Goal: Navigation & Orientation: Go to known website

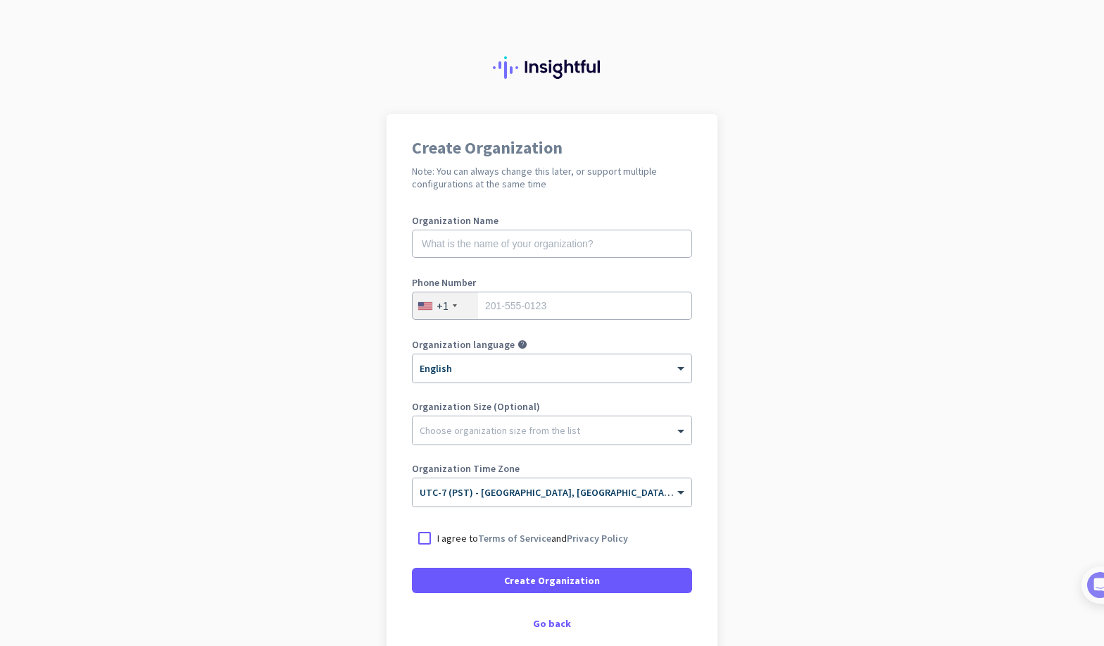
scroll to position [78, 0]
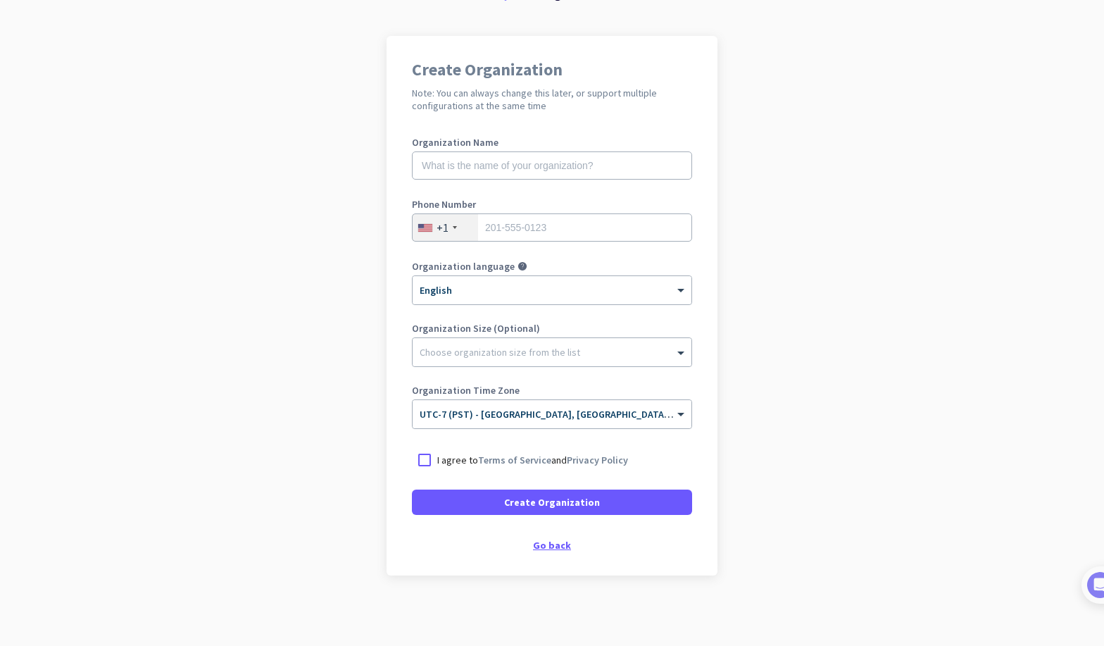
click at [546, 545] on div "Go back" at bounding box center [552, 545] width 280 height 10
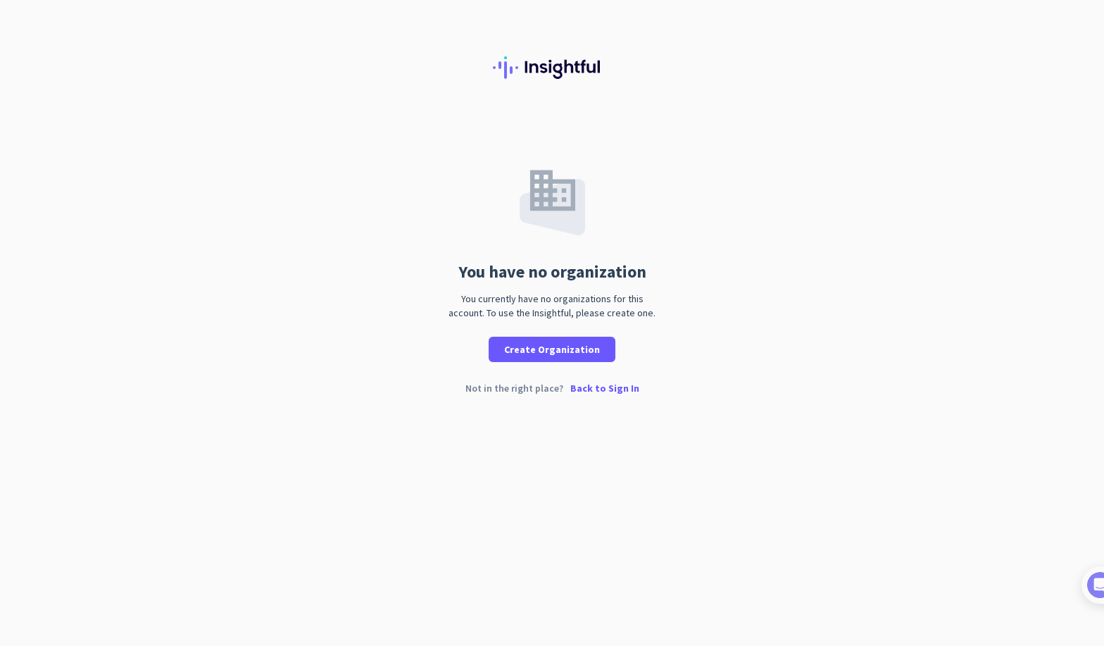
click at [601, 389] on p "Back to Sign In" at bounding box center [604, 388] width 69 height 10
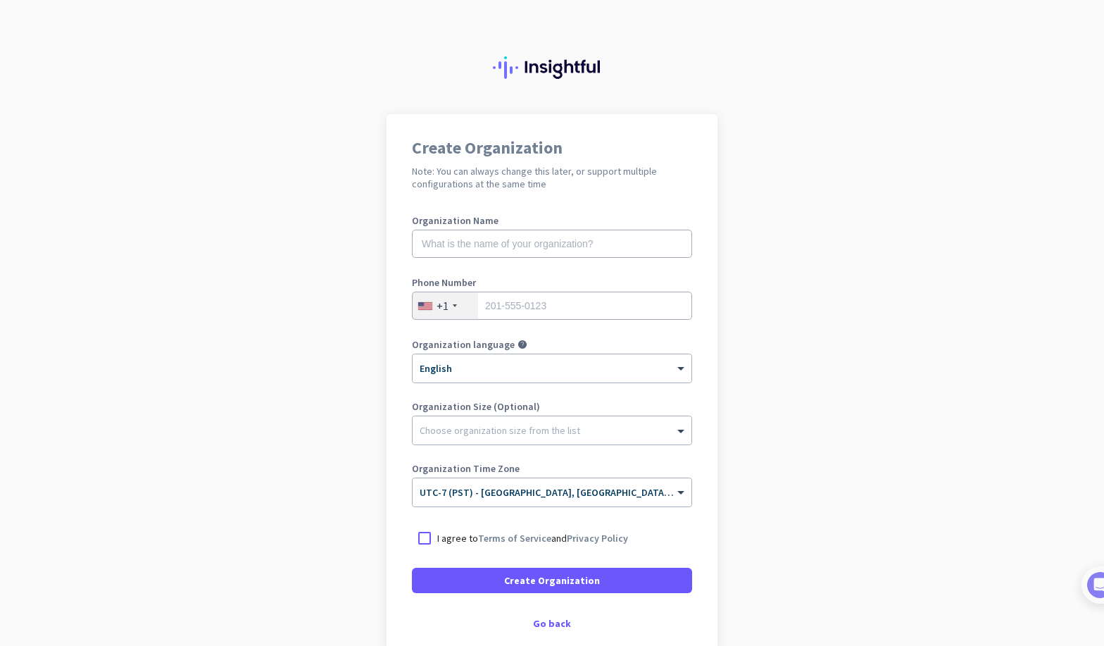
scroll to position [78, 0]
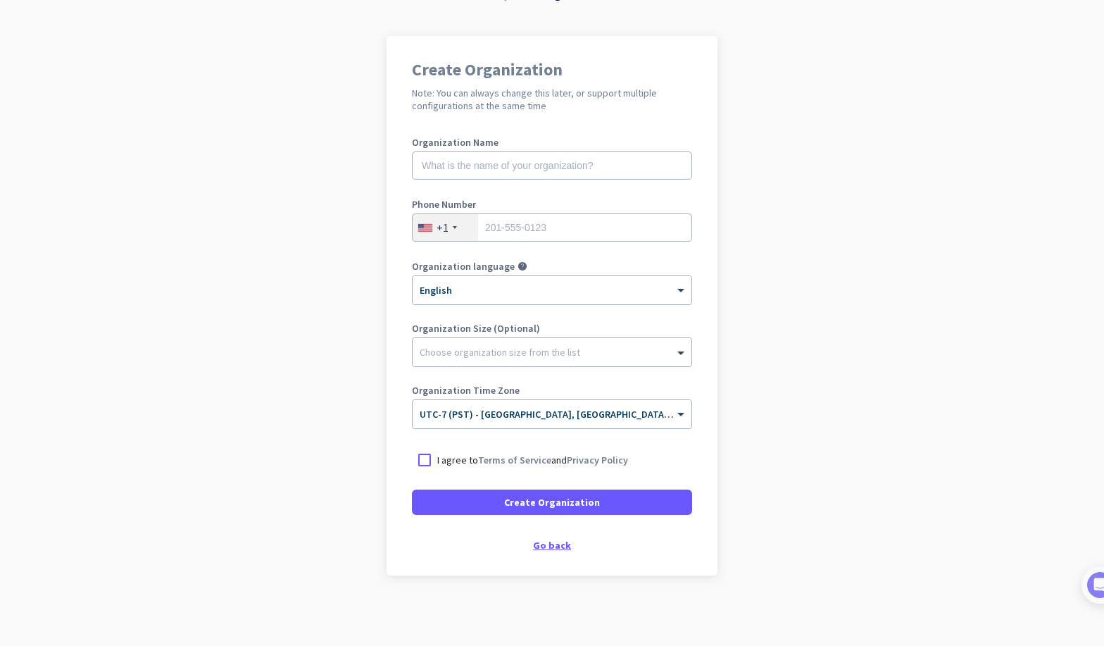
click at [562, 547] on div "Go back" at bounding box center [552, 545] width 280 height 10
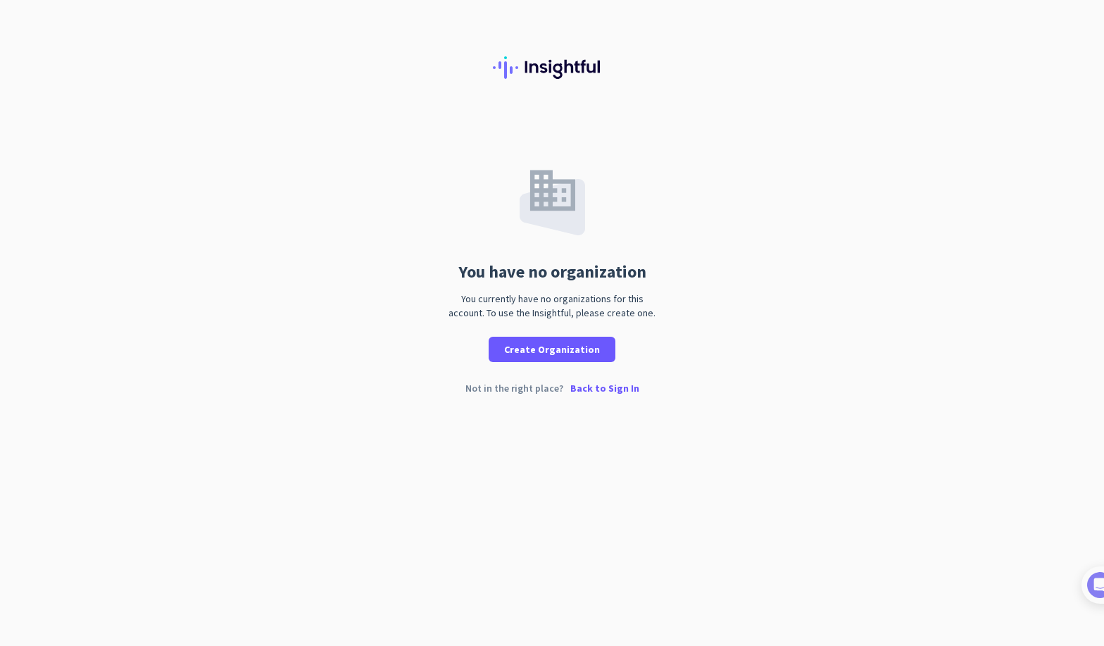
click at [608, 386] on p "Back to Sign In" at bounding box center [604, 388] width 69 height 10
